Goal: Find specific page/section: Find specific page/section

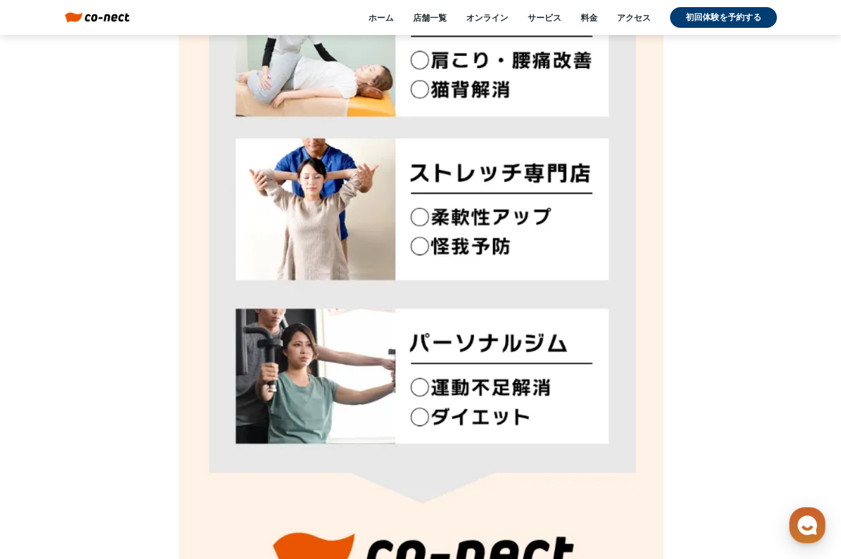
scroll to position [7184, 0]
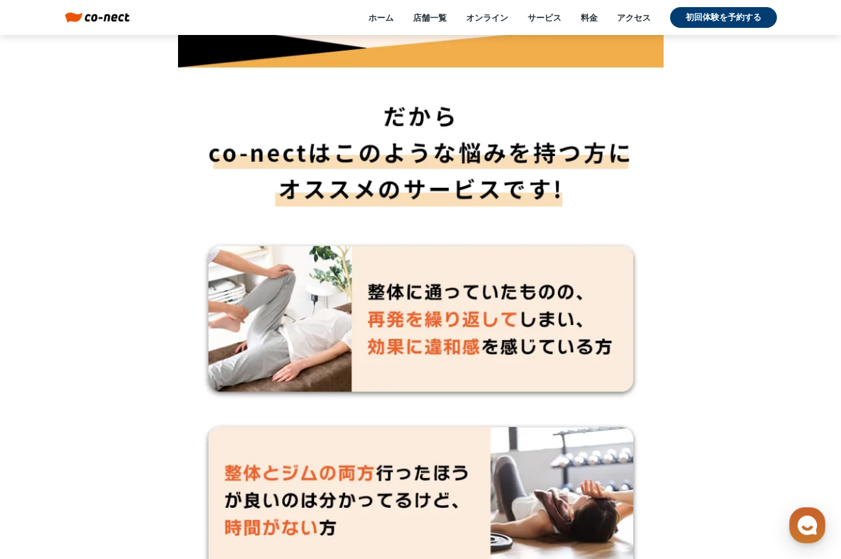
scroll to position [10808, 0]
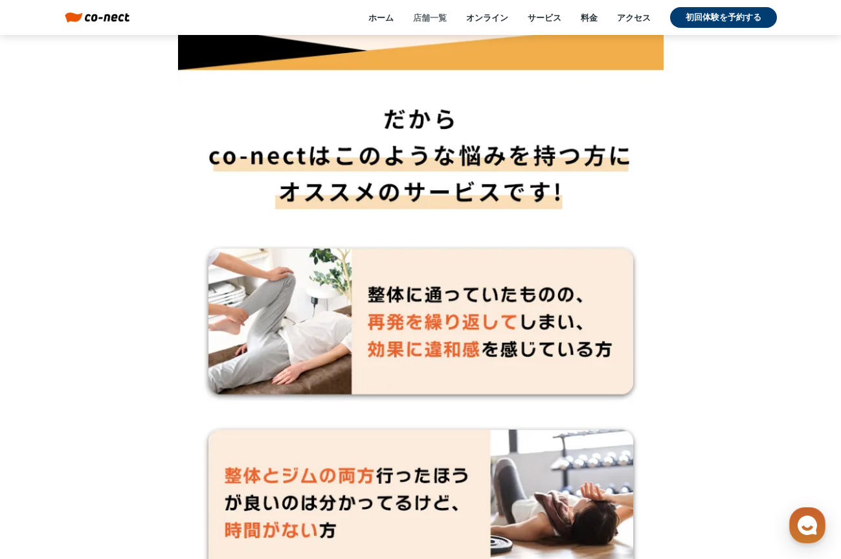
click at [426, 17] on link "店舗一覧" at bounding box center [430, 18] width 34 height 12
